Goal: Find specific page/section: Find specific page/section

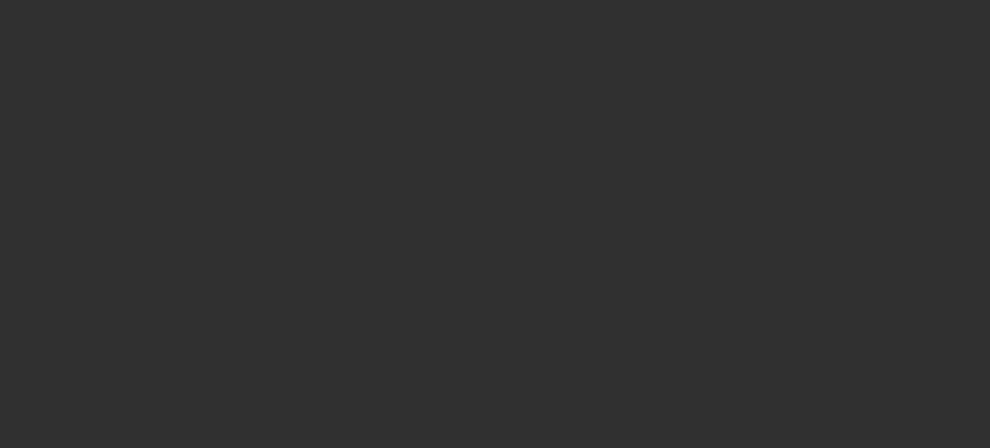
select select "10"
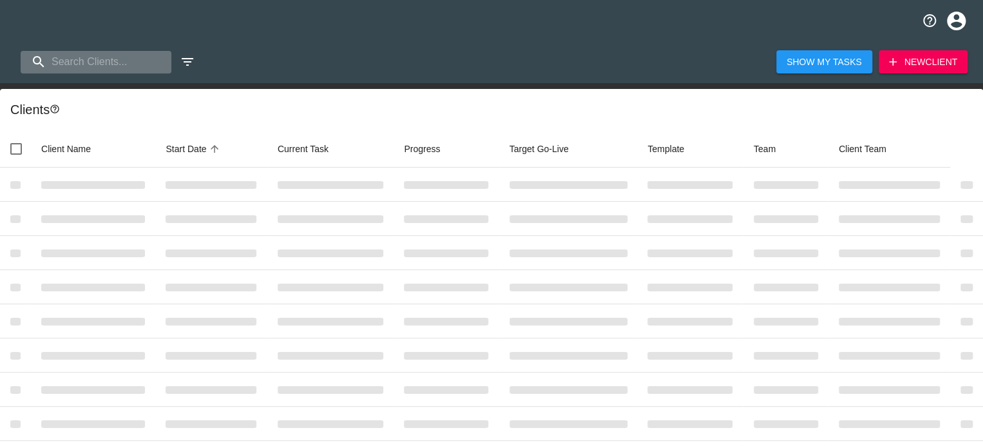
click at [117, 63] on input "search" at bounding box center [96, 62] width 151 height 23
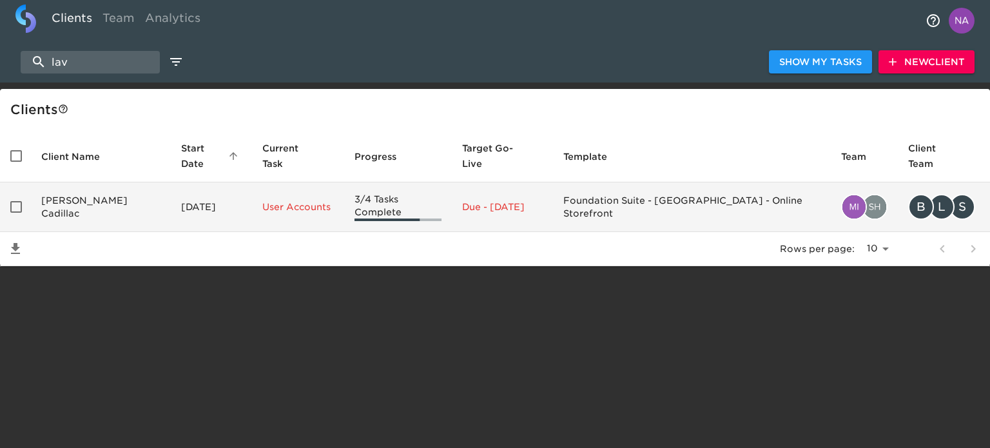
type input "lav"
click at [106, 190] on td "[PERSON_NAME] Cadillac" at bounding box center [101, 207] width 140 height 50
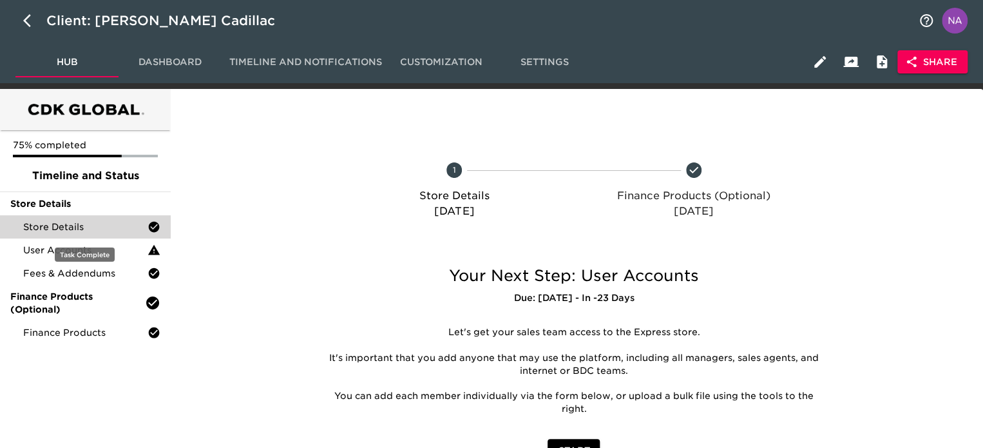
click at [73, 226] on span "Store Details" at bounding box center [85, 226] width 124 height 13
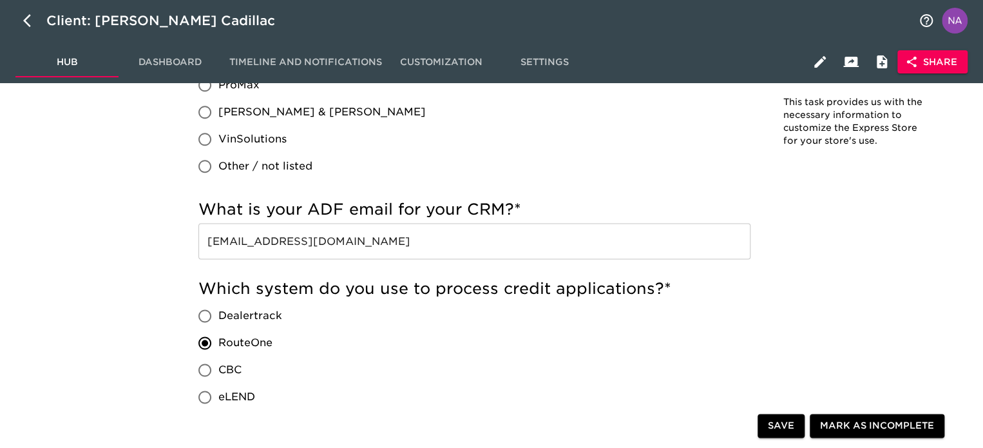
scroll to position [709, 0]
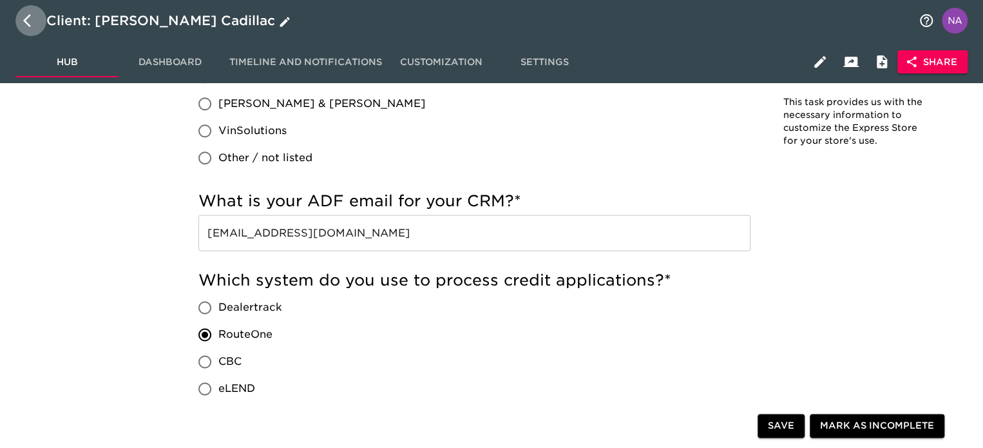
click at [24, 17] on icon "button" at bounding box center [30, 20] width 15 height 15
select select "10"
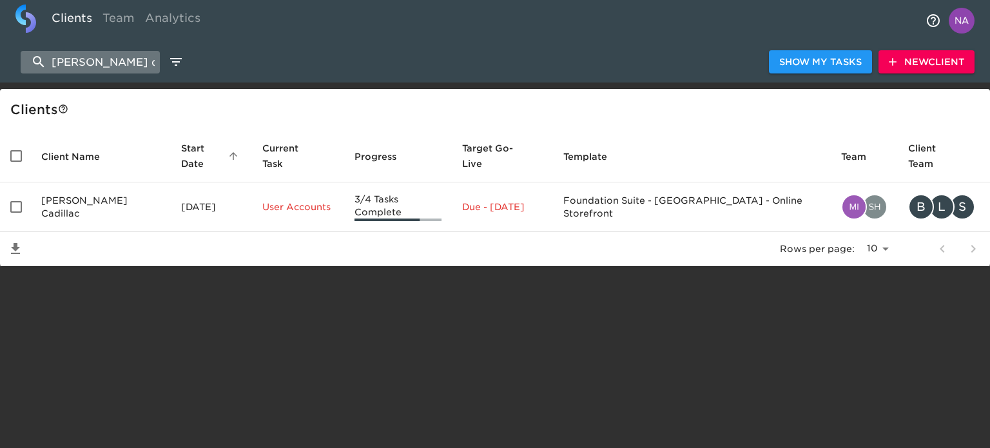
click at [121, 64] on input "[PERSON_NAME] cad" at bounding box center [90, 62] width 139 height 23
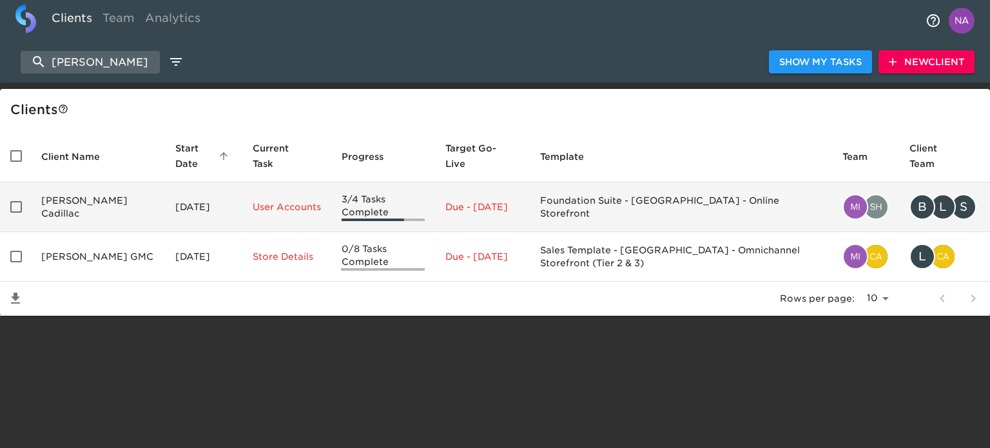
type input "[PERSON_NAME]"
click at [542, 208] on td "Foundation Suite - [GEOGRAPHIC_DATA] - Online Storefront" at bounding box center [681, 207] width 302 height 50
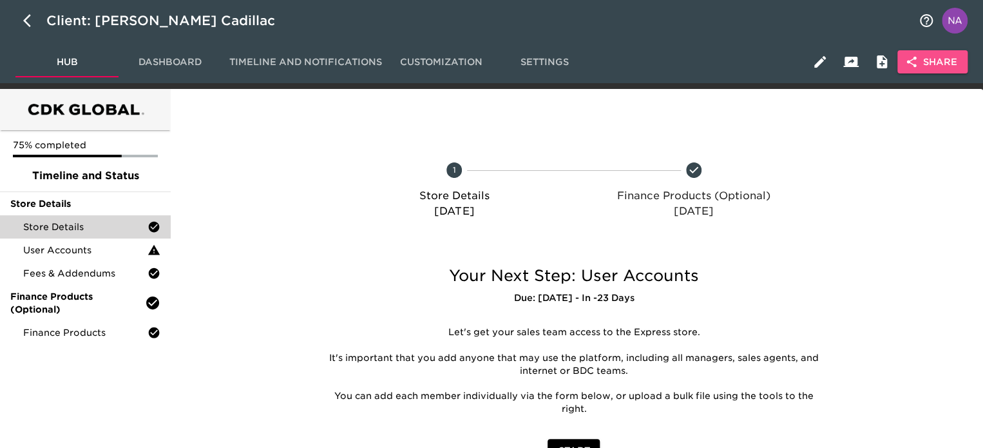
click at [952, 63] on span "Share" at bounding box center [933, 62] width 50 height 16
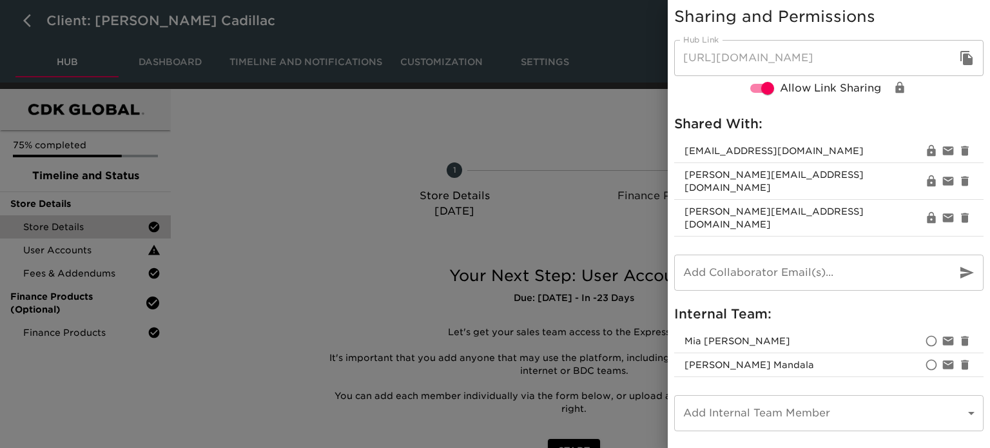
click at [347, 212] on div at bounding box center [495, 224] width 990 height 448
